Goal: Find specific page/section: Find specific page/section

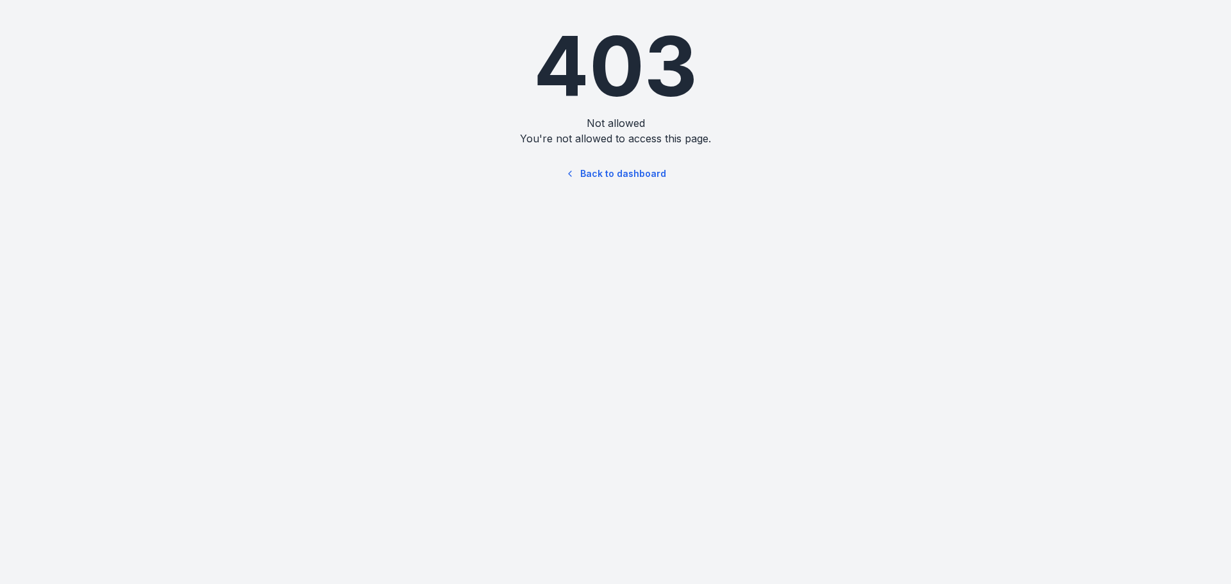
click at [922, 214] on html "403 Not allowed You're not allowed to access this page. Back to dashboard" at bounding box center [615, 107] width 1231 height 214
click at [617, 170] on link "Back to dashboard" at bounding box center [615, 173] width 123 height 29
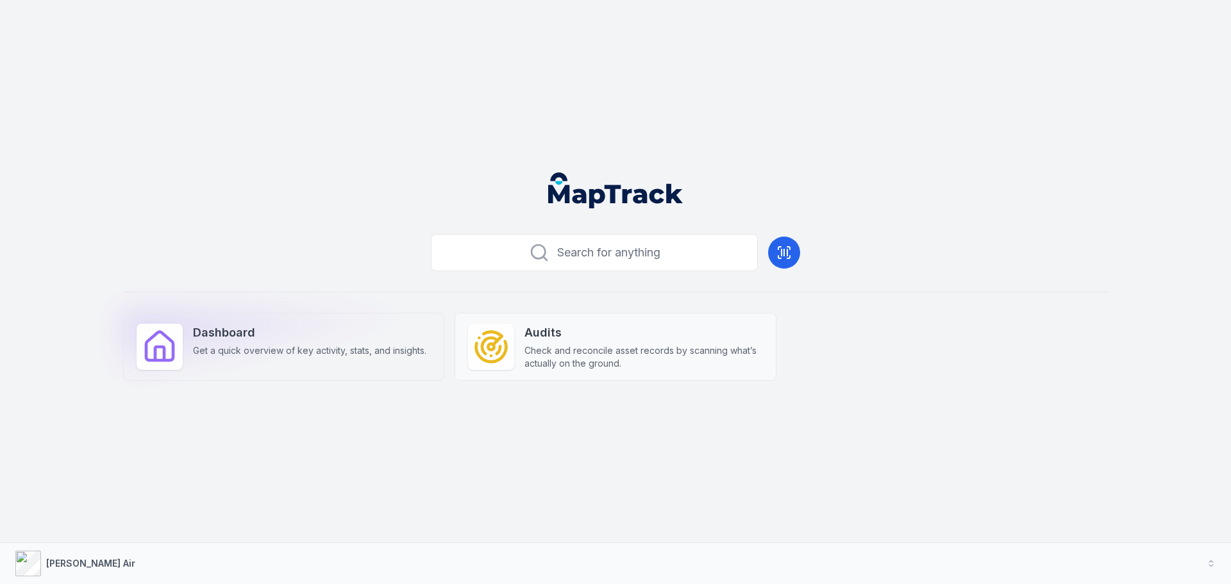
click at [258, 318] on div "Dashboard Get a quick overview of key activity, stats, and insights." at bounding box center [283, 347] width 321 height 68
